Goal: Information Seeking & Learning: Learn about a topic

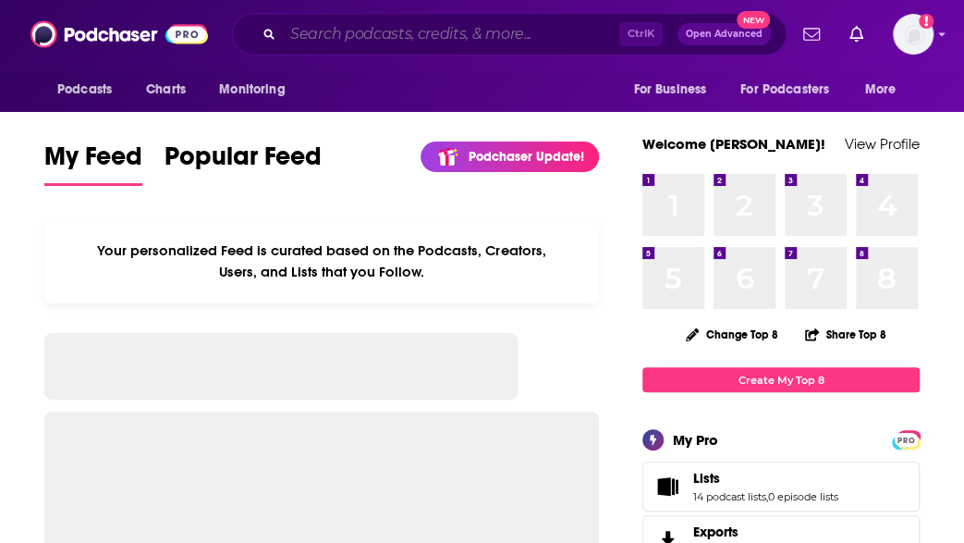
click at [333, 33] on input "Search podcasts, credits, & more..." at bounding box center [451, 34] width 337 height 30
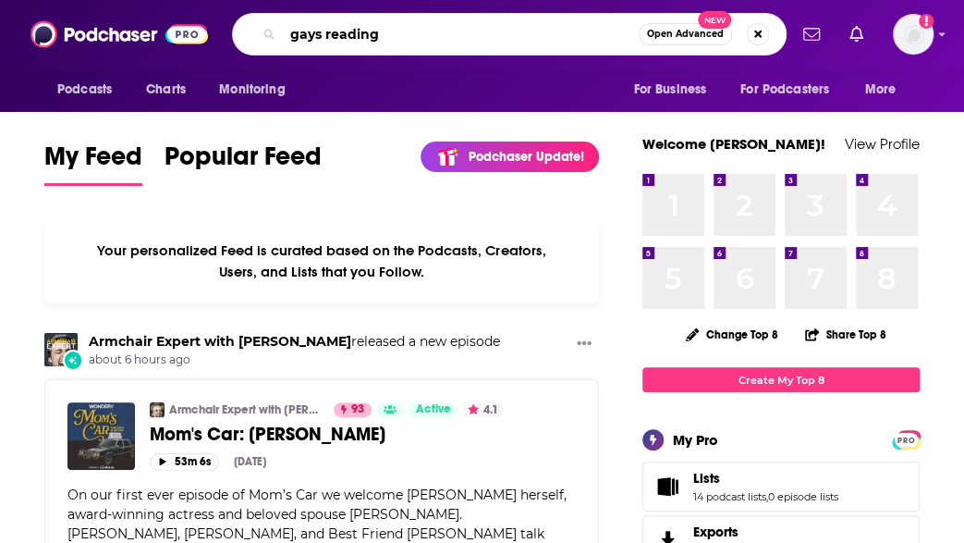
type input "gays reading"
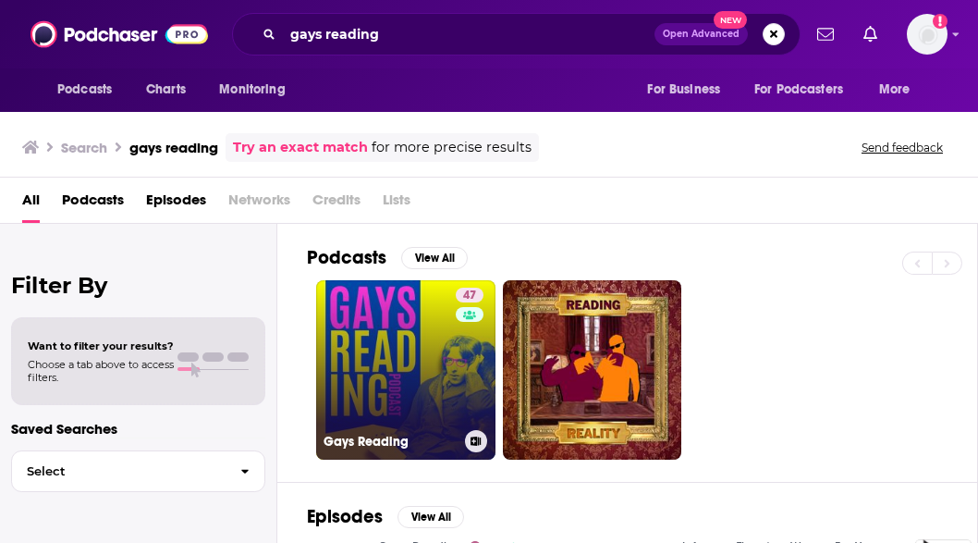
click at [385, 349] on link "47 Gays Reading" at bounding box center [405, 369] width 179 height 179
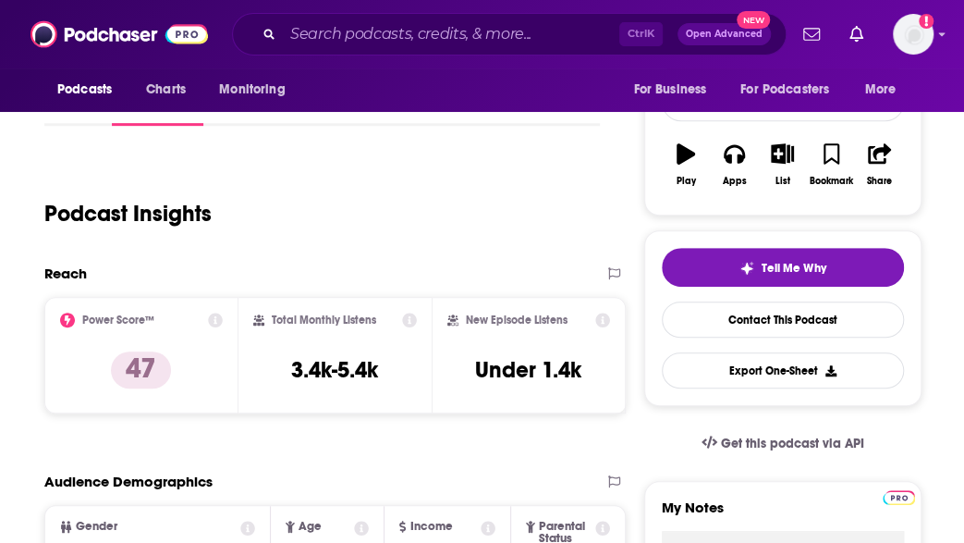
scroll to position [334, 0]
